Goal: Transaction & Acquisition: Purchase product/service

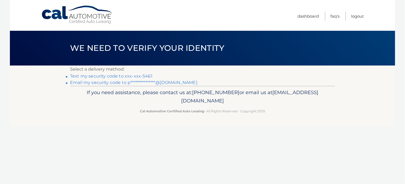
click at [105, 76] on link "Text my security code to xxx-xxx-5461" at bounding box center [111, 76] width 82 height 5
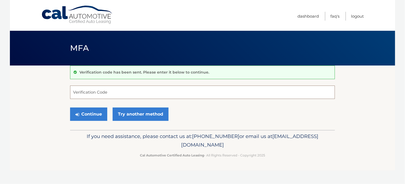
click at [89, 92] on input "Verification Code" at bounding box center [202, 92] width 265 height 13
type input "556097"
click at [91, 110] on button "Continue" at bounding box center [88, 114] width 37 height 13
click at [89, 113] on button "Continue" at bounding box center [88, 114] width 37 height 13
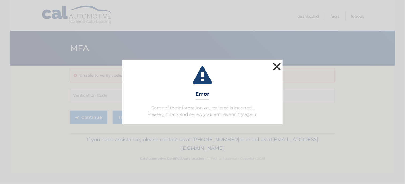
click at [279, 69] on button "×" at bounding box center [277, 66] width 11 height 11
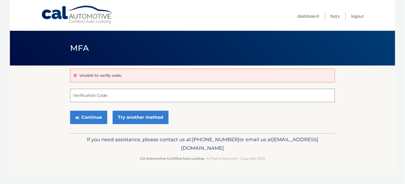
click at [77, 96] on input "Verification Code" at bounding box center [202, 95] width 265 height 13
type input "556097"
click at [88, 116] on button "Continue" at bounding box center [88, 117] width 37 height 13
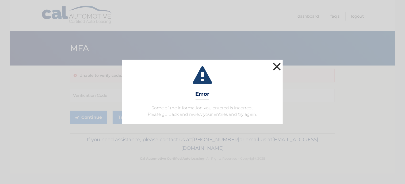
click at [281, 67] on button "×" at bounding box center [277, 66] width 11 height 11
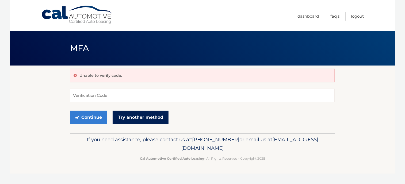
click at [128, 116] on link "Try another method" at bounding box center [141, 117] width 56 height 13
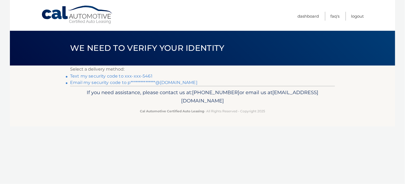
click at [86, 77] on link "Text my security code to xxx-xxx-5461" at bounding box center [111, 76] width 82 height 5
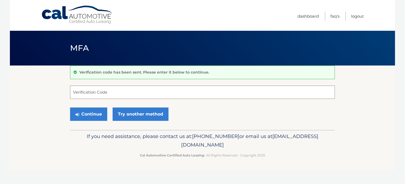
click at [85, 93] on input "Verification Code" at bounding box center [202, 92] width 265 height 13
type input "558457"
click at [85, 115] on button "Continue" at bounding box center [88, 114] width 37 height 13
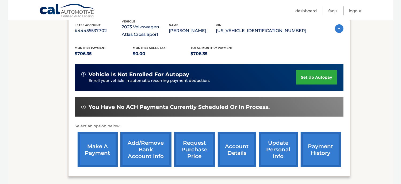
scroll to position [99, 0]
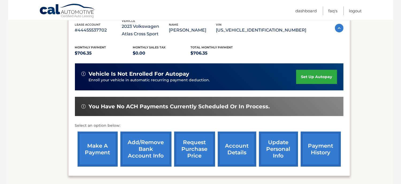
click at [92, 157] on link "make a payment" at bounding box center [98, 149] width 40 height 35
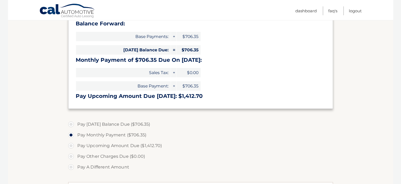
scroll to position [90, 0]
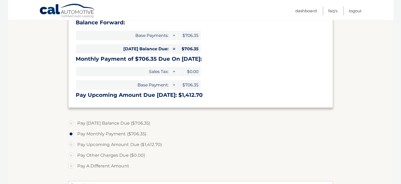
click at [244, 161] on label "Pay A Different Amount" at bounding box center [200, 166] width 265 height 11
click at [76, 161] on input "Pay A Different Amount" at bounding box center [72, 165] width 5 height 9
radio input "true"
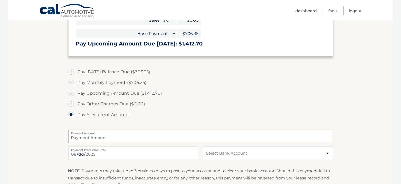
scroll to position [142, 0]
click at [71, 84] on label "Pay Monthly Payment ($706.35)" at bounding box center [200, 82] width 265 height 11
click at [71, 84] on input "Pay Monthly Payment ($706.35)" at bounding box center [72, 81] width 5 height 9
radio input "true"
type input "706.35"
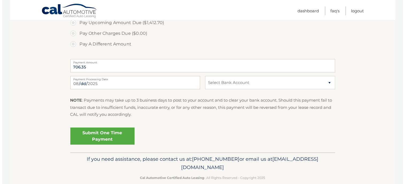
scroll to position [212, 0]
click at [88, 133] on link "Submit One Time Payment" at bounding box center [100, 136] width 64 height 17
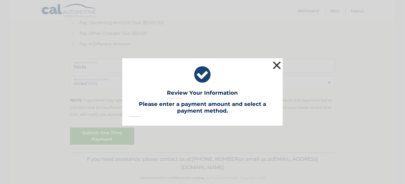
click at [275, 69] on button "×" at bounding box center [277, 65] width 11 height 11
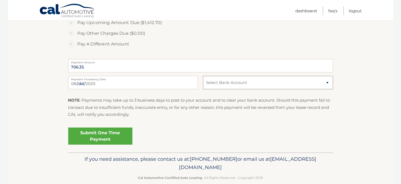
click at [320, 84] on select "Select Bank Account Checking JPMORGAN CHASE BANK, NA *****6841 Checking JPMORGA…" at bounding box center [268, 82] width 130 height 13
select select "ODg5YzBiOGYtNTIxNS00Yzc2LTg2MmYtMGFkOTg4NzYyMDQ4"
click at [203, 76] on select "Select Bank Account Checking JPMORGAN CHASE BANK, NA *****6841 Checking JPMORGA…" at bounding box center [268, 82] width 130 height 13
click at [103, 136] on link "Submit One Time Payment" at bounding box center [100, 136] width 64 height 17
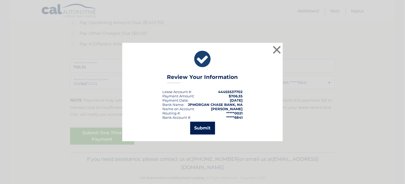
click at [202, 130] on button "Submit" at bounding box center [202, 128] width 25 height 13
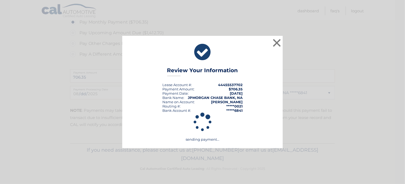
scroll to position [201, 0]
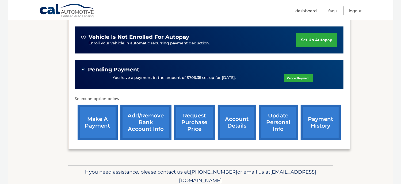
scroll to position [141, 0]
